Goal: Obtain resource: Obtain resource

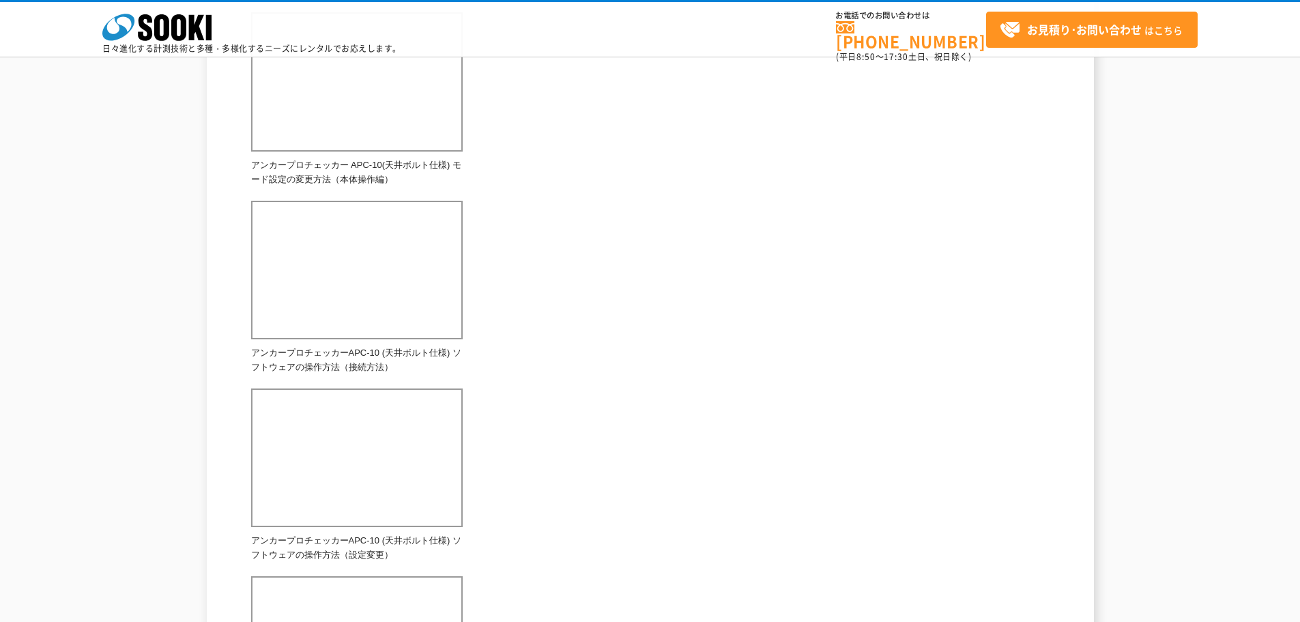
scroll to position [819, 0]
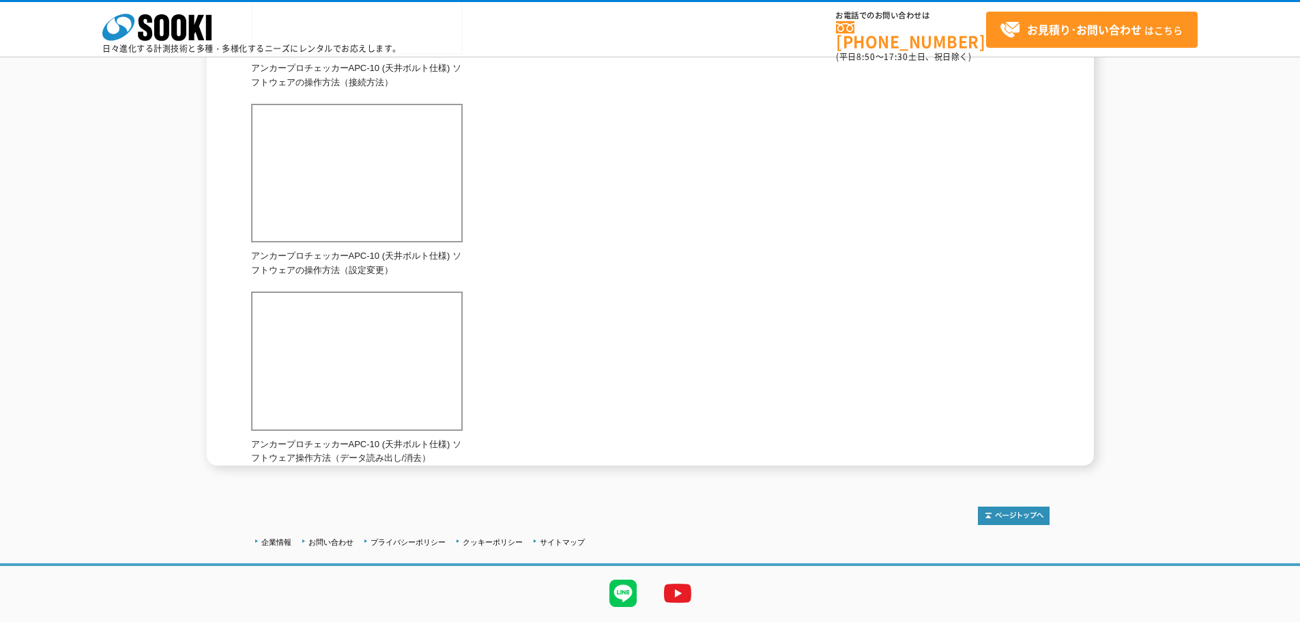
scroll to position [941, 0]
